Goal: Complete application form

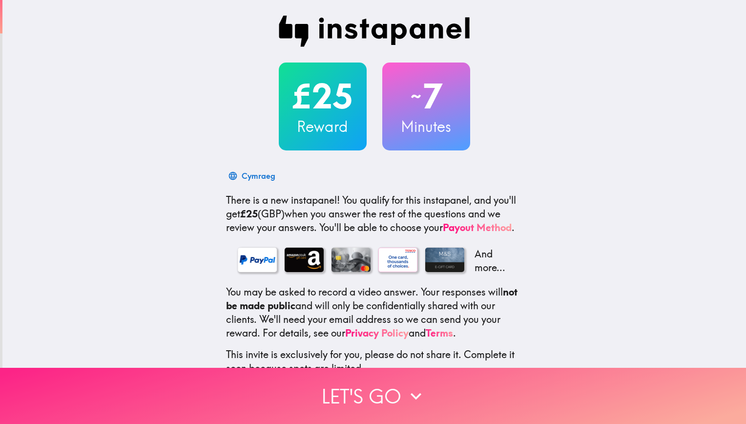
click at [362, 379] on button "Let's go" at bounding box center [373, 396] width 746 height 56
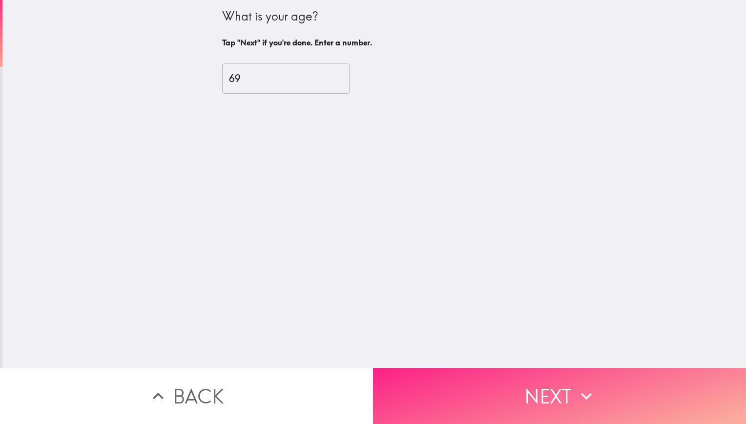
click at [434, 382] on button "Next" at bounding box center [559, 396] width 373 height 56
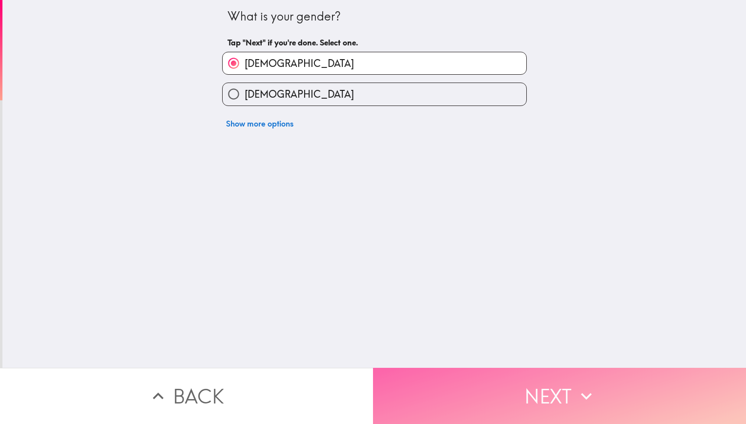
click at [434, 382] on button "Next" at bounding box center [559, 396] width 373 height 56
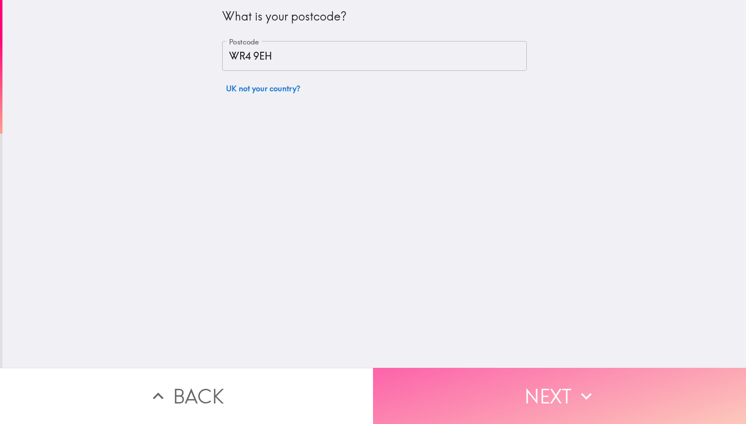
click at [434, 382] on button "Next" at bounding box center [559, 396] width 373 height 56
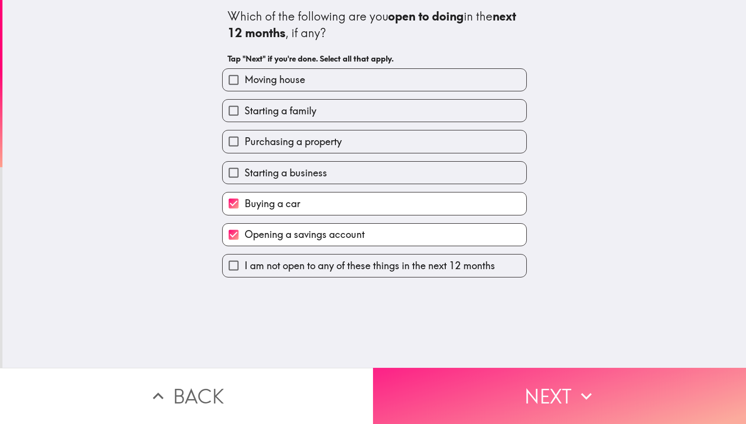
click at [434, 382] on button "Next" at bounding box center [559, 396] width 373 height 56
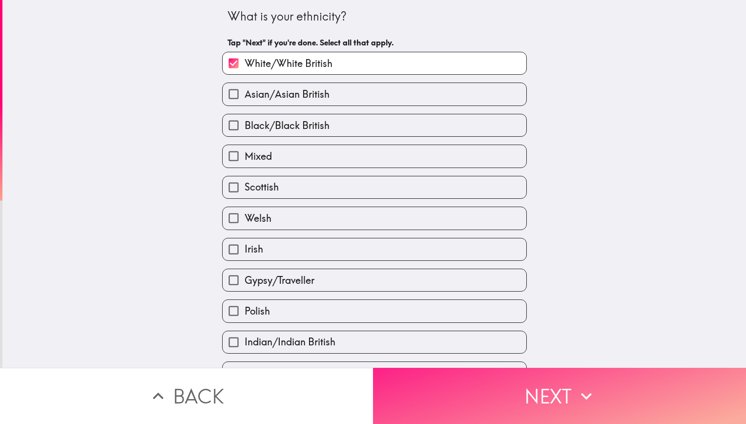
click at [434, 382] on button "Next" at bounding box center [559, 396] width 373 height 56
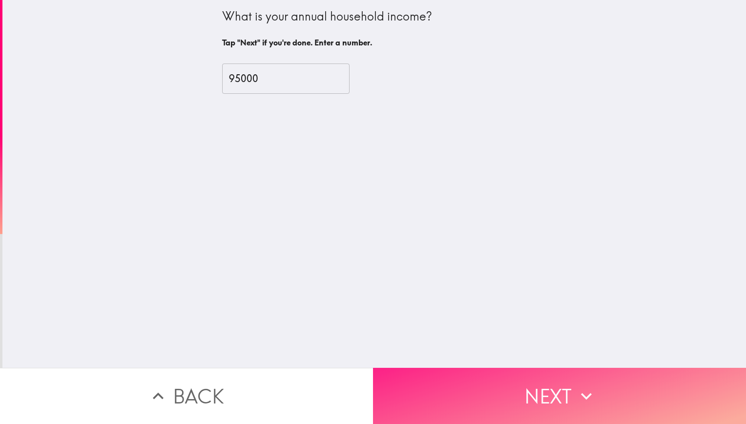
click at [434, 382] on button "Next" at bounding box center [559, 396] width 373 height 56
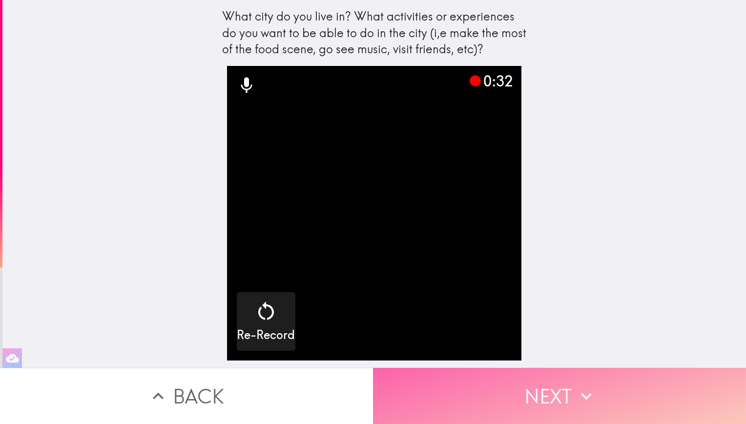
click at [434, 382] on button "Next" at bounding box center [559, 396] width 373 height 56
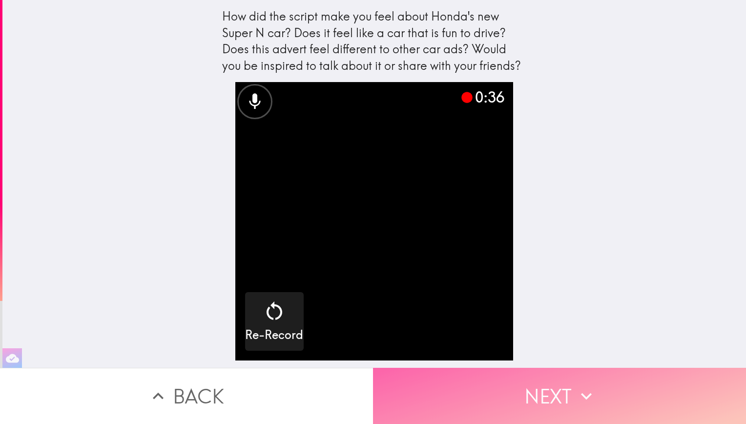
click at [434, 382] on button "Next" at bounding box center [559, 396] width 373 height 56
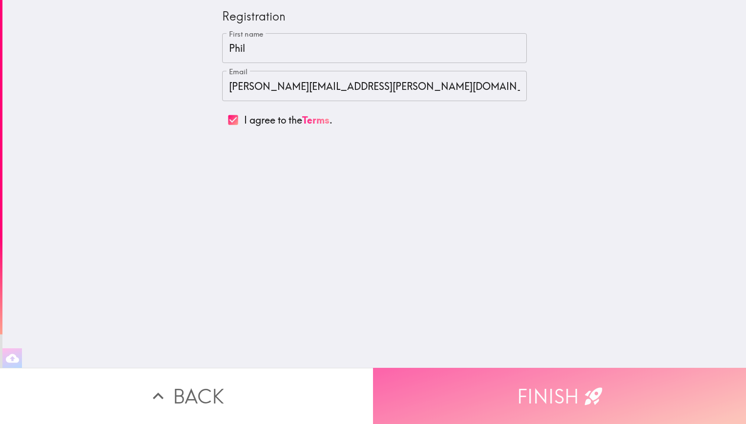
click at [434, 382] on button "Finish" at bounding box center [559, 396] width 373 height 56
